Goal: Information Seeking & Learning: Find specific fact

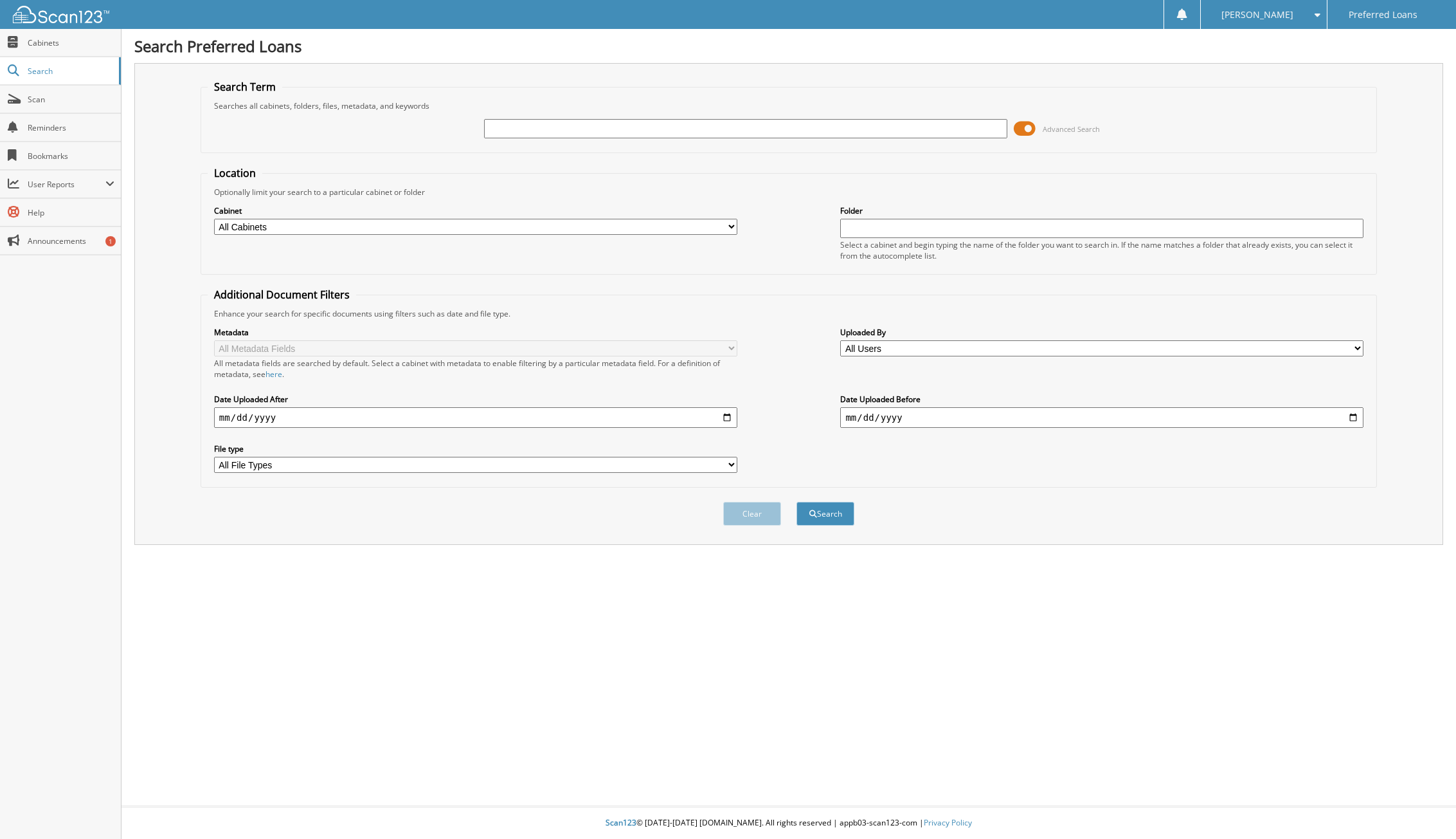
click at [628, 129] on input "text" at bounding box center [746, 128] width 523 height 19
type input "[PERSON_NAME]"
click at [825, 517] on button "Search" at bounding box center [825, 513] width 58 height 24
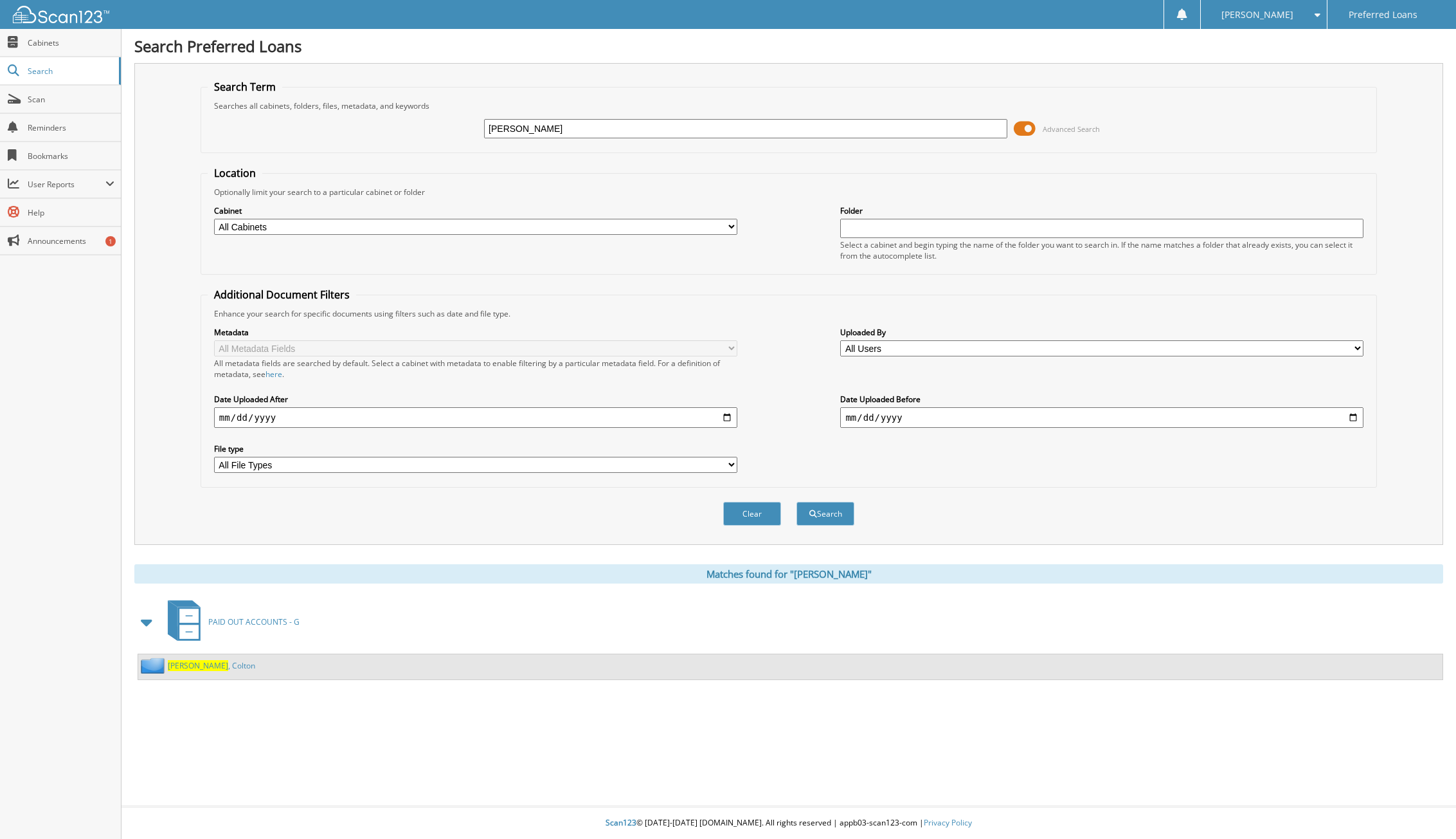
click at [197, 670] on span "[PERSON_NAME]" at bounding box center [197, 665] width 61 height 11
